Goal: Find contact information: Find contact information

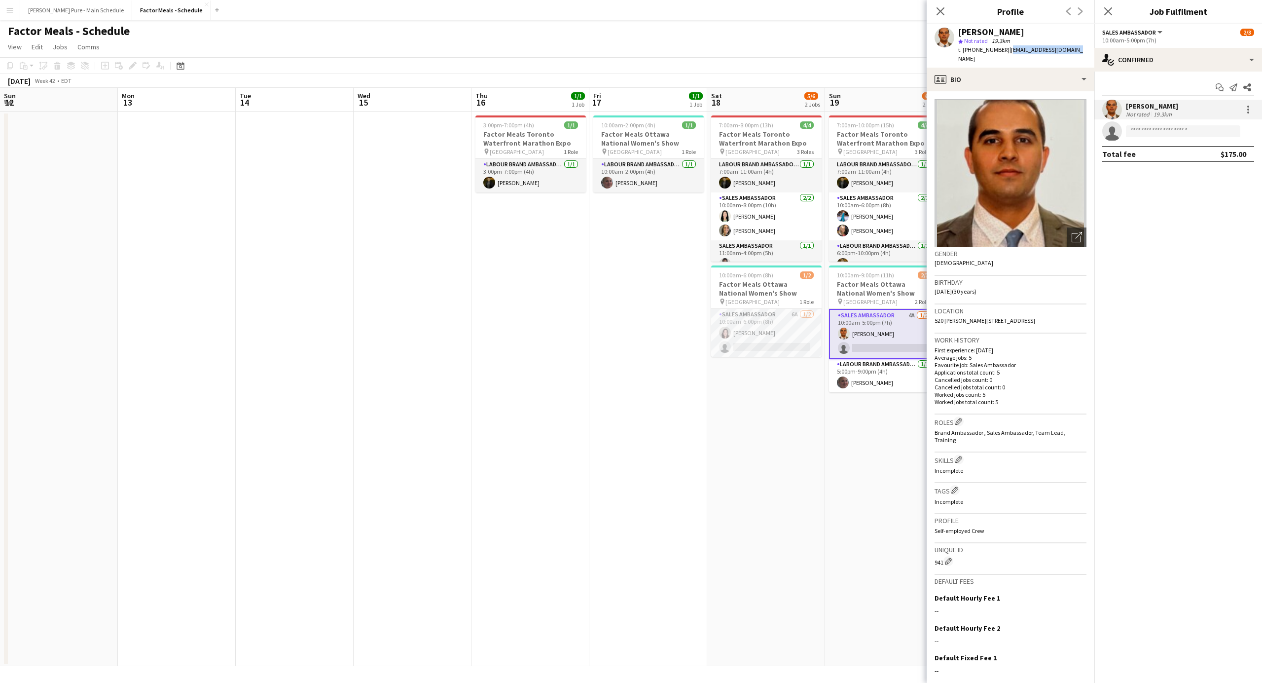
scroll to position [0, 364]
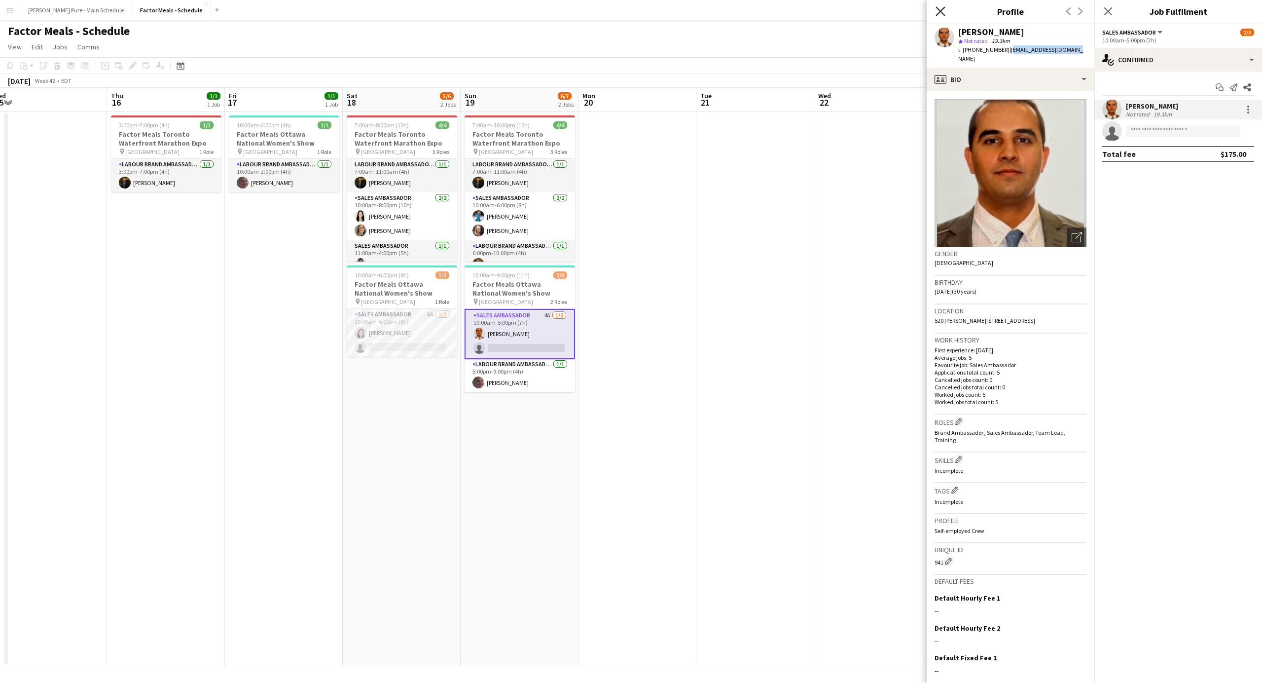
click at [942, 9] on icon at bounding box center [939, 10] width 9 height 9
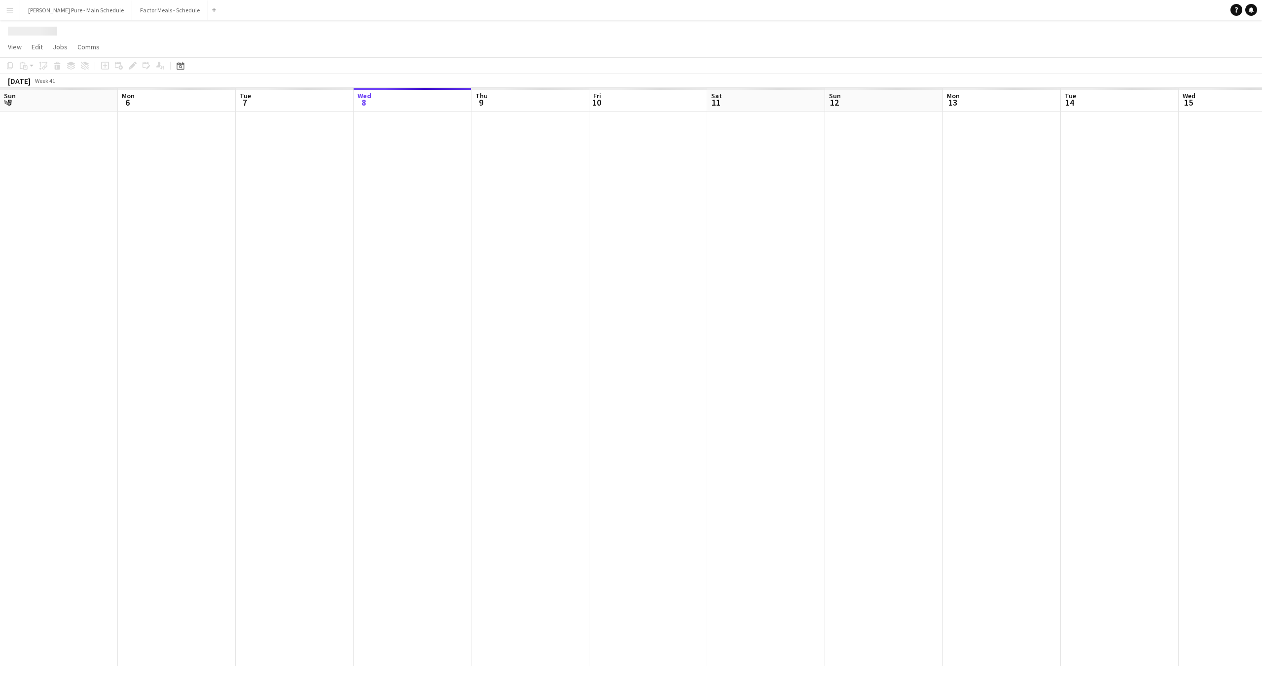
scroll to position [0, 236]
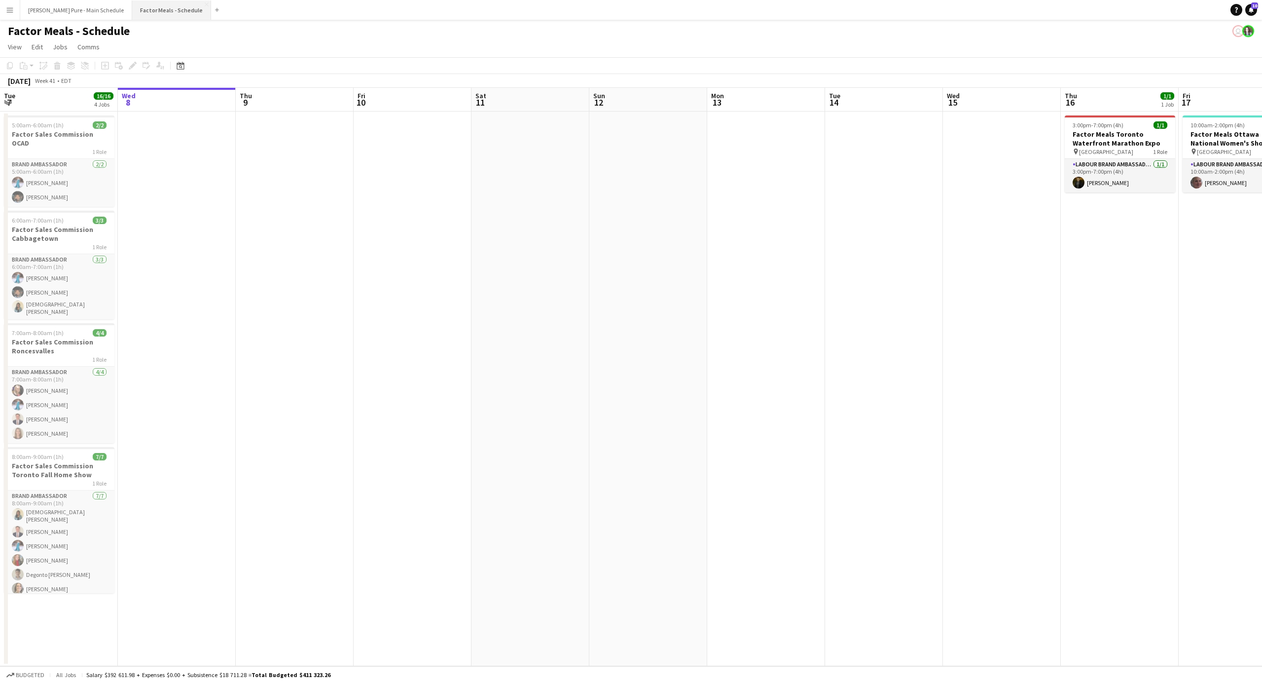
click at [132, 8] on button "Factor Meals - Schedule Close" at bounding box center [171, 9] width 79 height 19
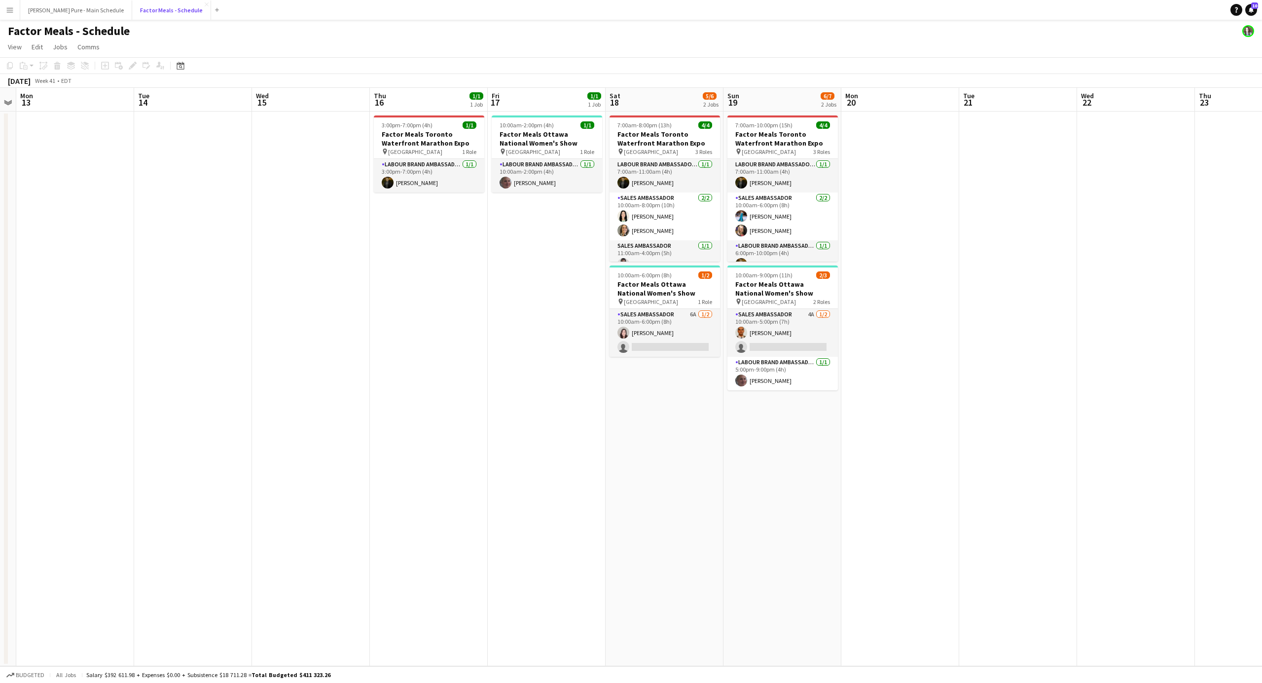
scroll to position [0, 337]
click at [569, 189] on app-card-role "Labour Brand Ambassadors 1/1 10:00am-2:00pm (4h) Monique Charron" at bounding box center [547, 176] width 110 height 34
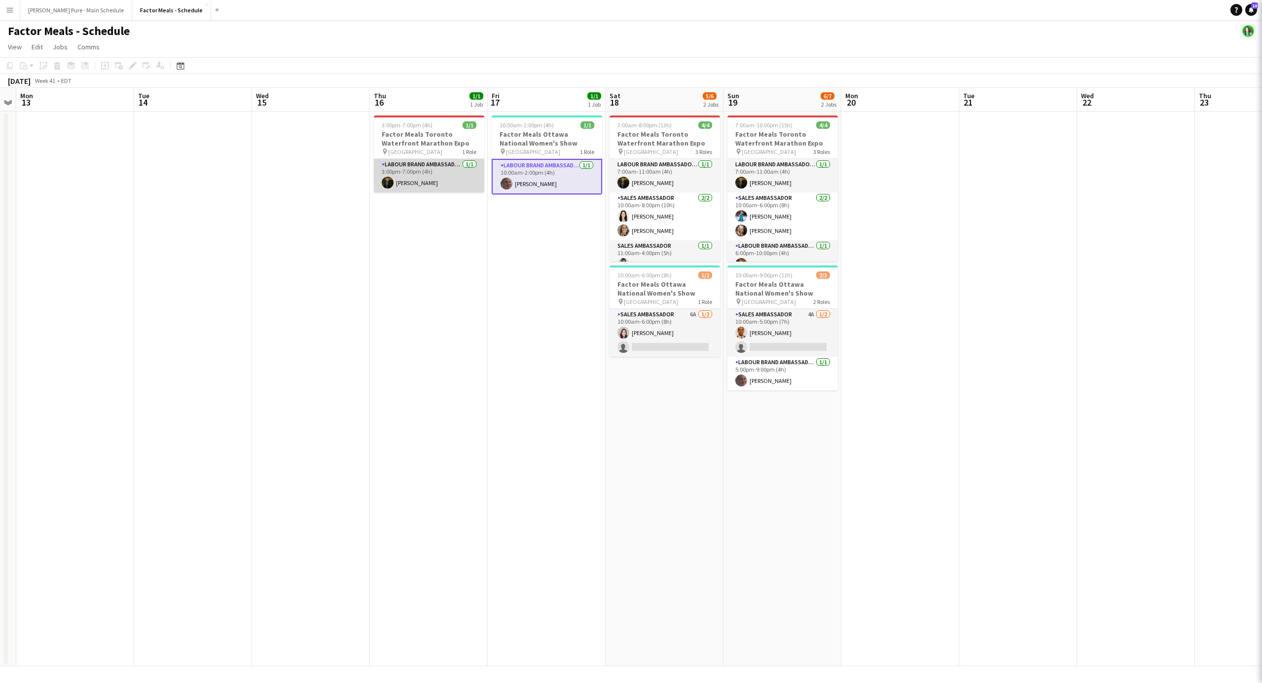
click at [431, 183] on app-card-role "Labour Brand Ambassadors 1/1 3:00pm-7:00pm (4h) Pouya Moradjounamin" at bounding box center [429, 176] width 110 height 34
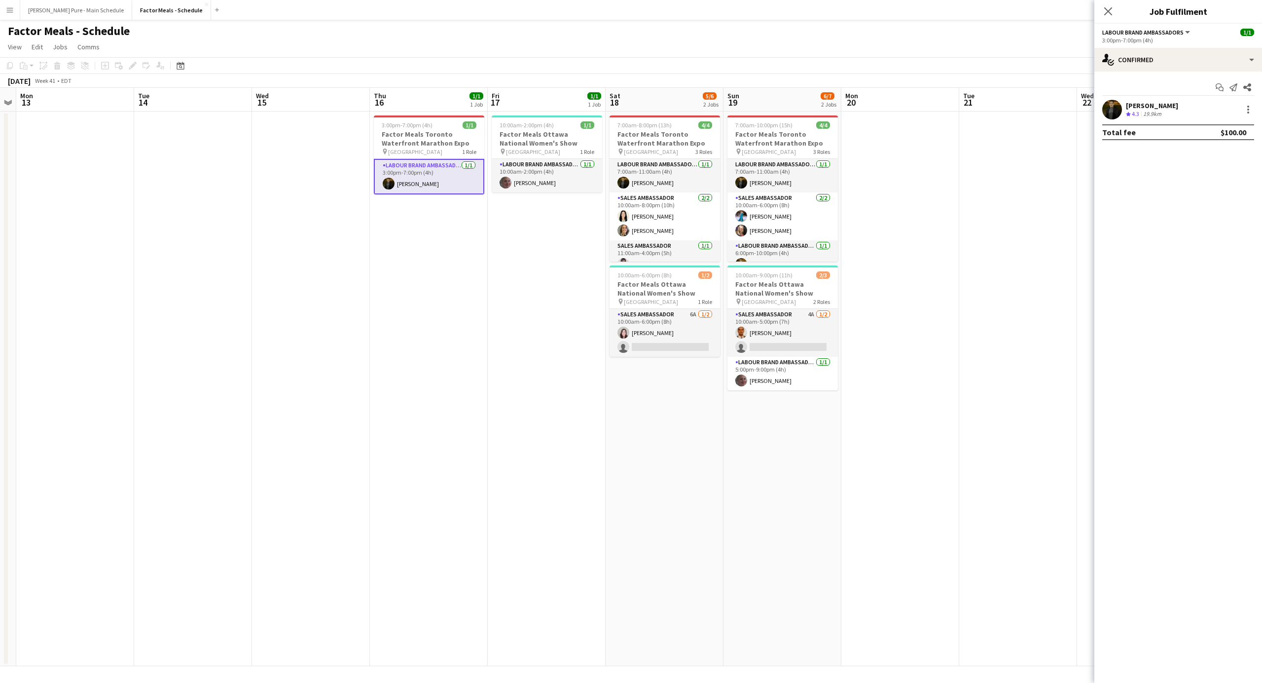
click at [1147, 103] on div "[PERSON_NAME]" at bounding box center [1152, 105] width 52 height 9
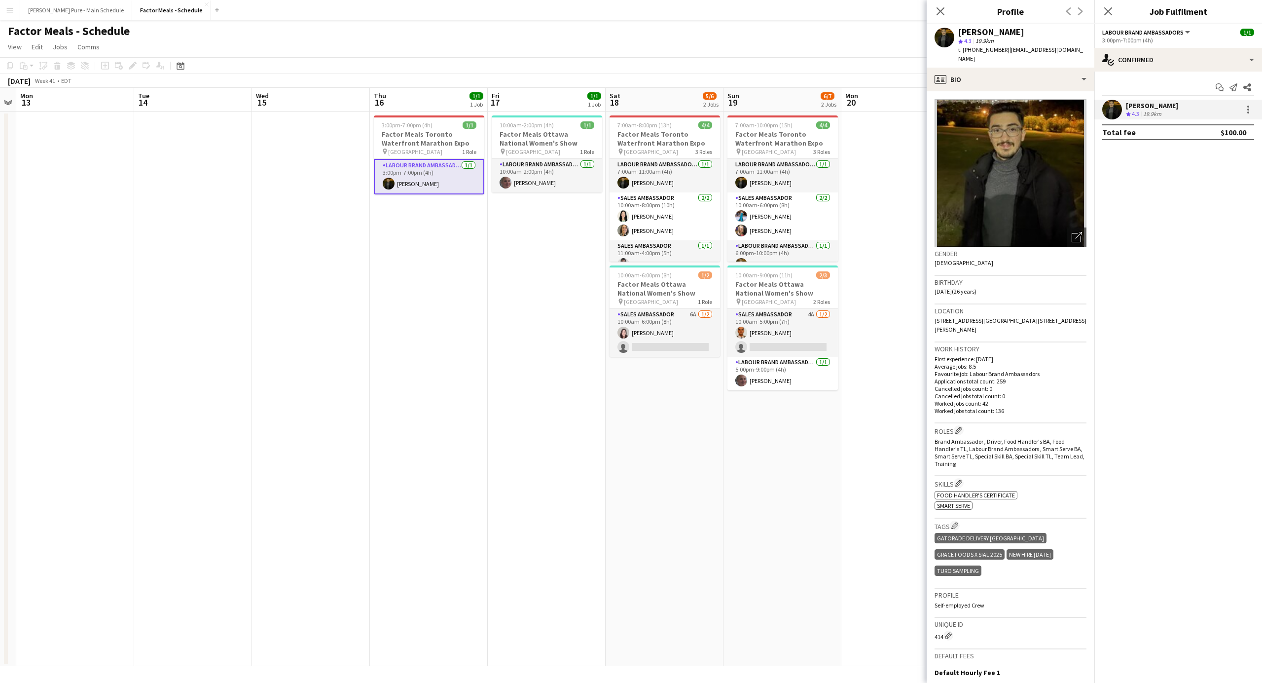
click at [986, 51] on span "t. +16478066531" at bounding box center [983, 49] width 51 height 7
copy span "16478066531"
